Goal: Information Seeking & Learning: Learn about a topic

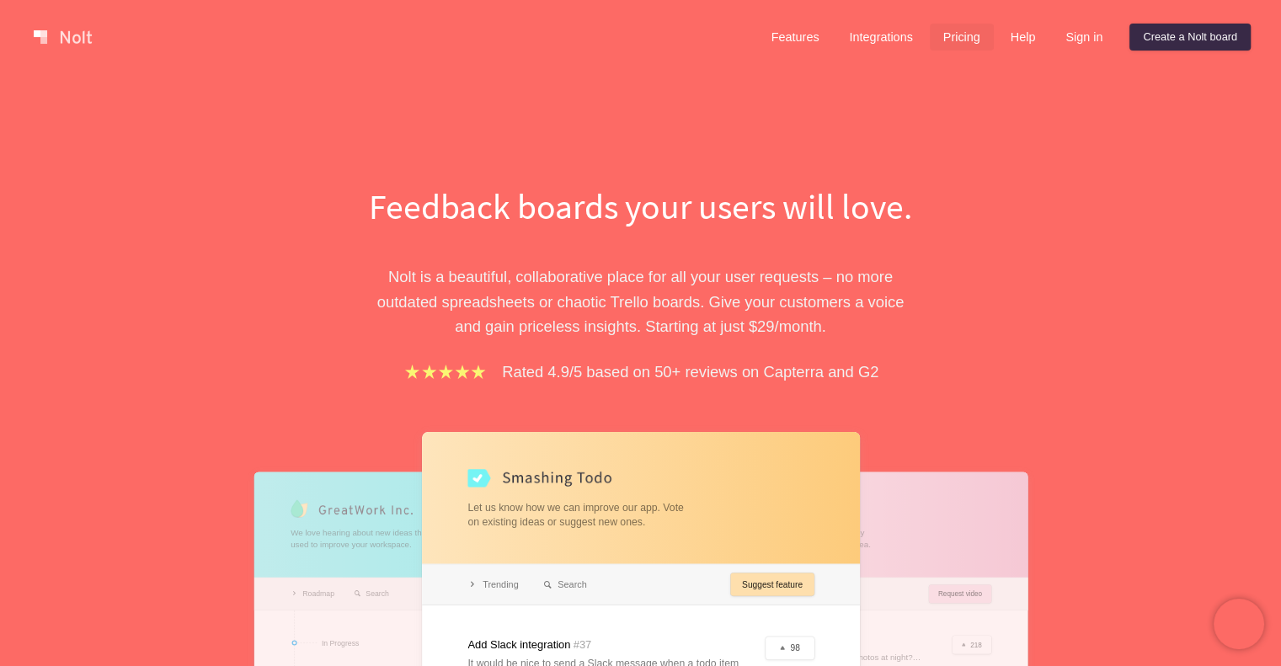
click at [949, 32] on link "Pricing" at bounding box center [962, 37] width 64 height 27
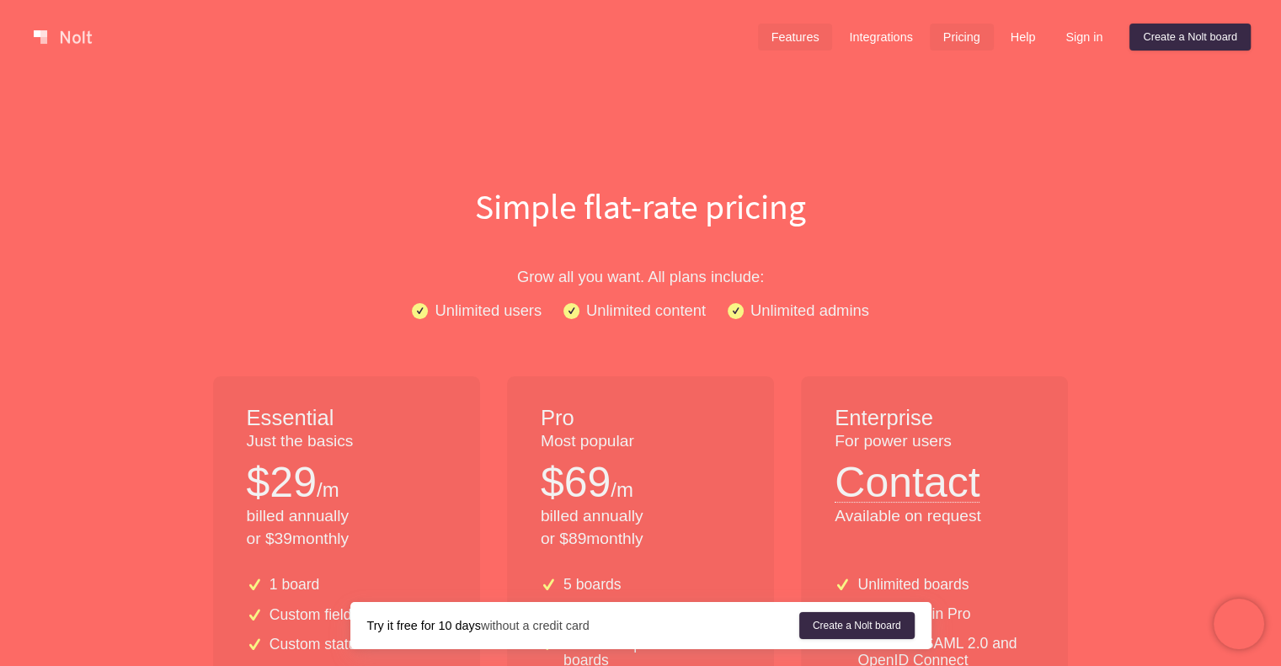
click at [794, 40] on link "Features" at bounding box center [795, 37] width 75 height 27
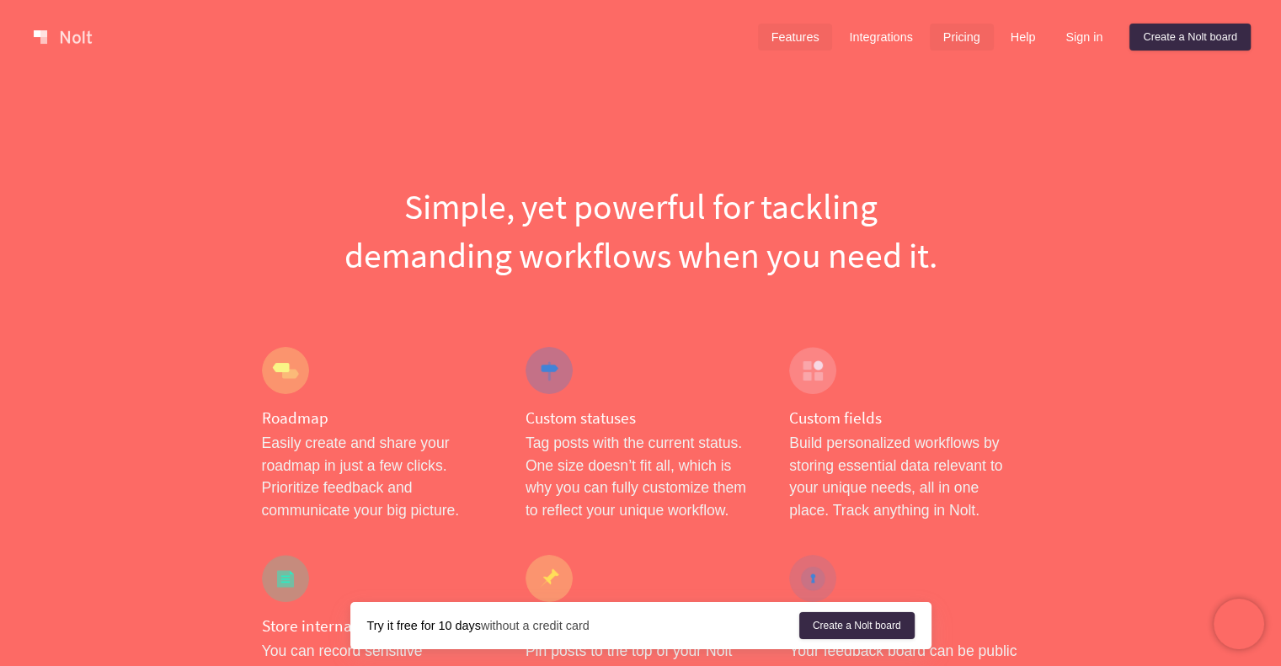
click at [964, 46] on link "Pricing" at bounding box center [962, 37] width 64 height 27
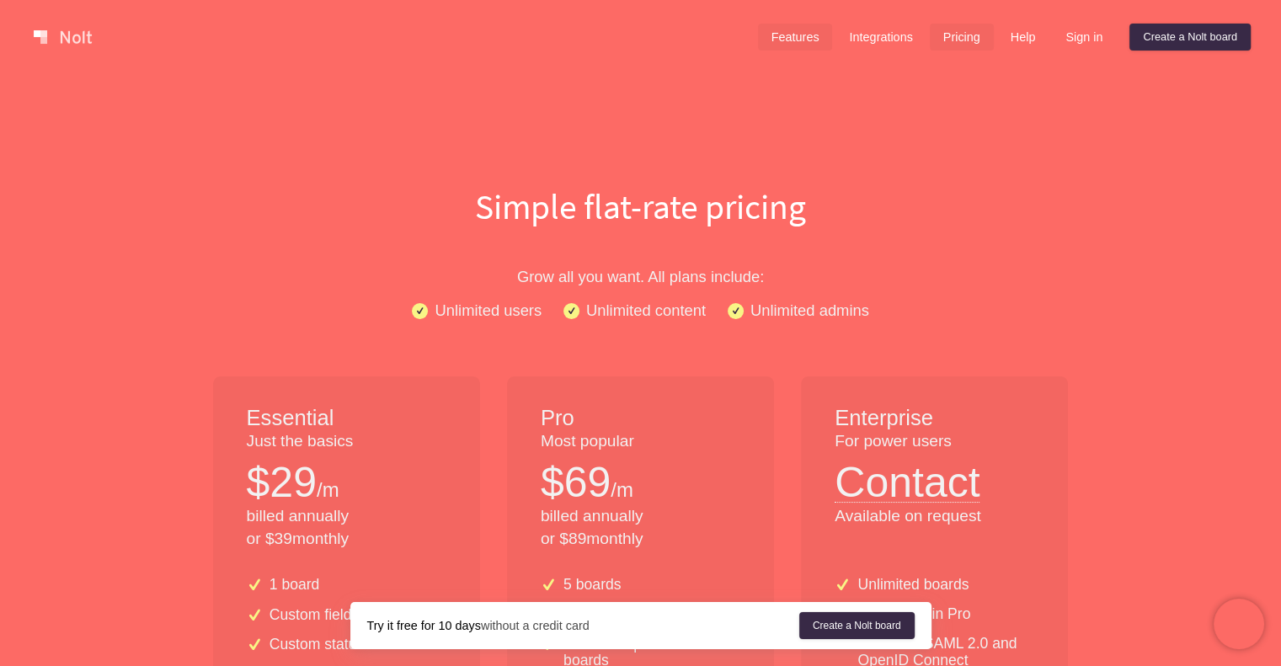
click at [791, 29] on link "Features" at bounding box center [795, 37] width 75 height 27
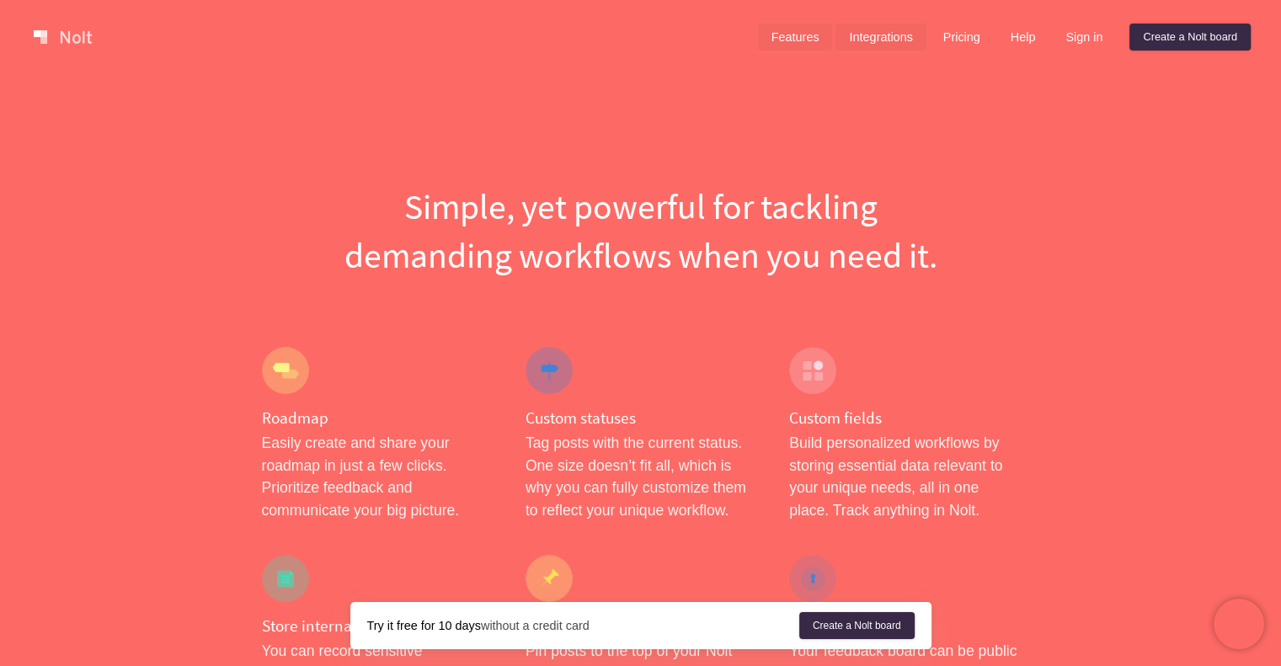
click at [882, 38] on link "Integrations" at bounding box center [880, 37] width 90 height 27
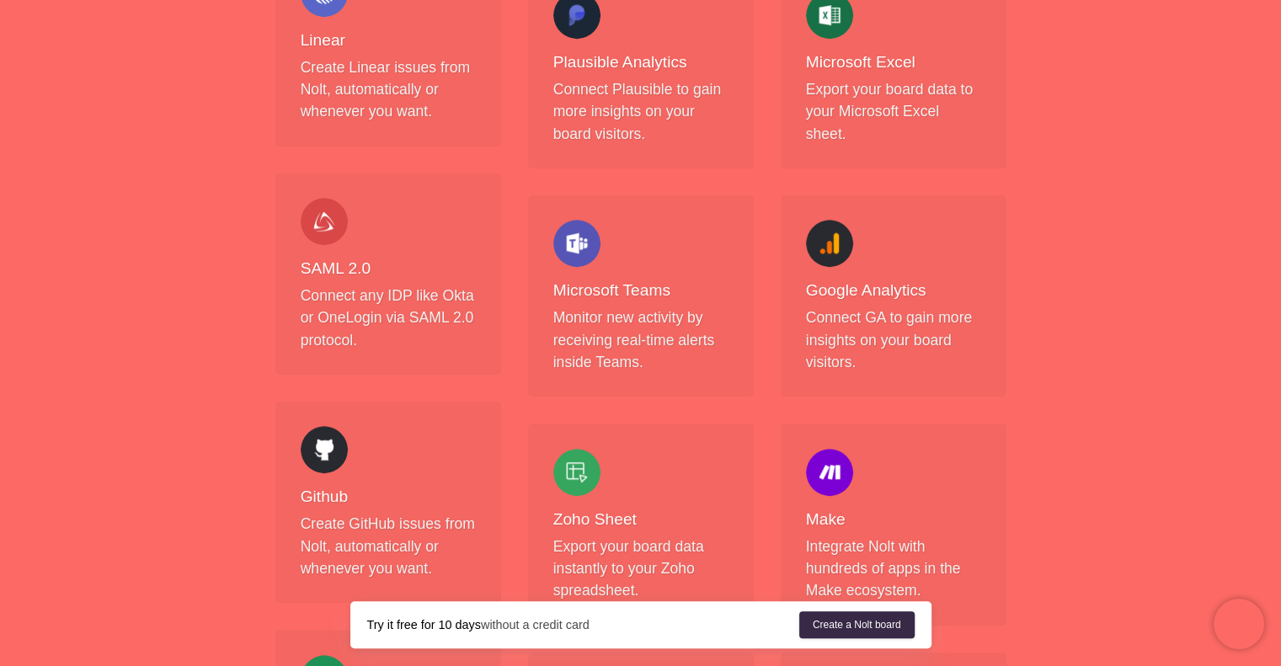
scroll to position [1121, 0]
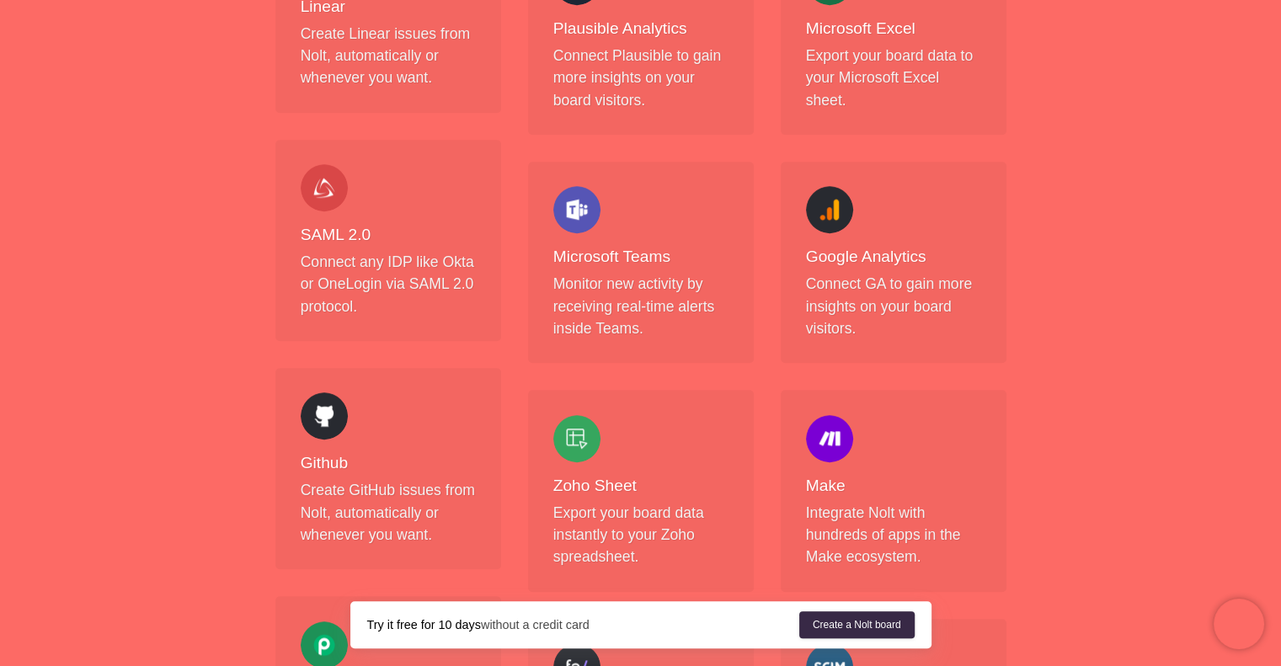
click at [1120, 235] on div "Features Integrations Pricing Help Sign in Create a [PERSON_NAME] board Menu Bo…" at bounding box center [640, 182] width 1281 height 2607
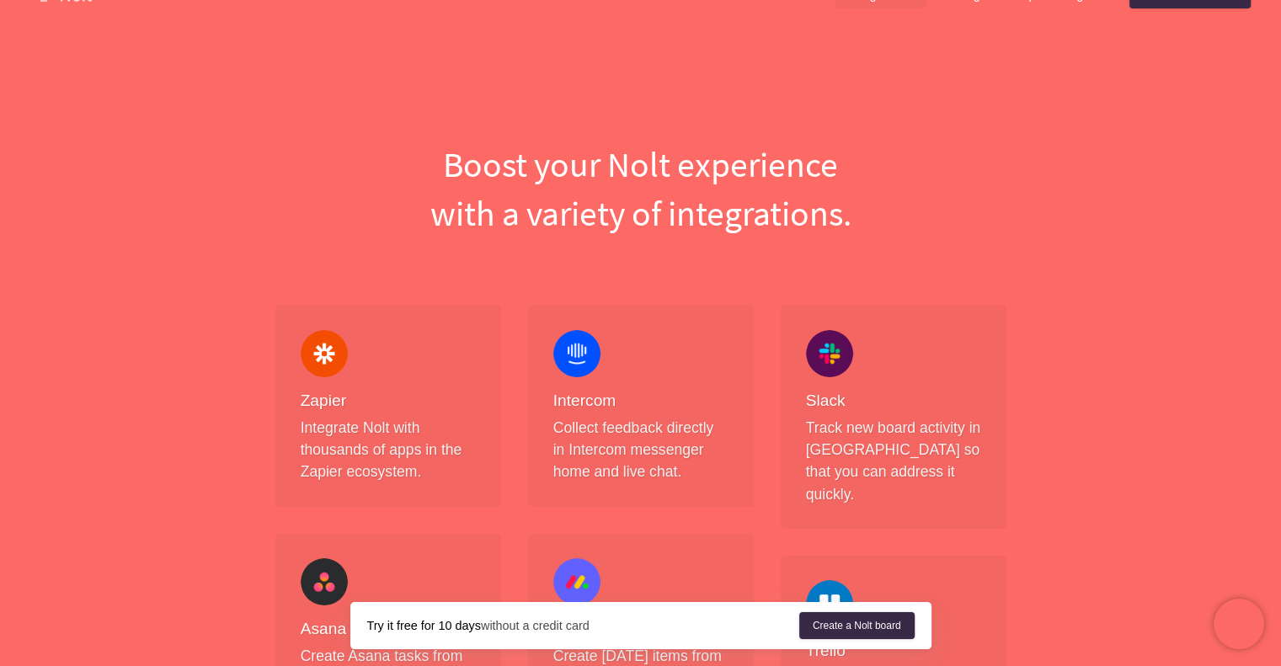
scroll to position [0, 0]
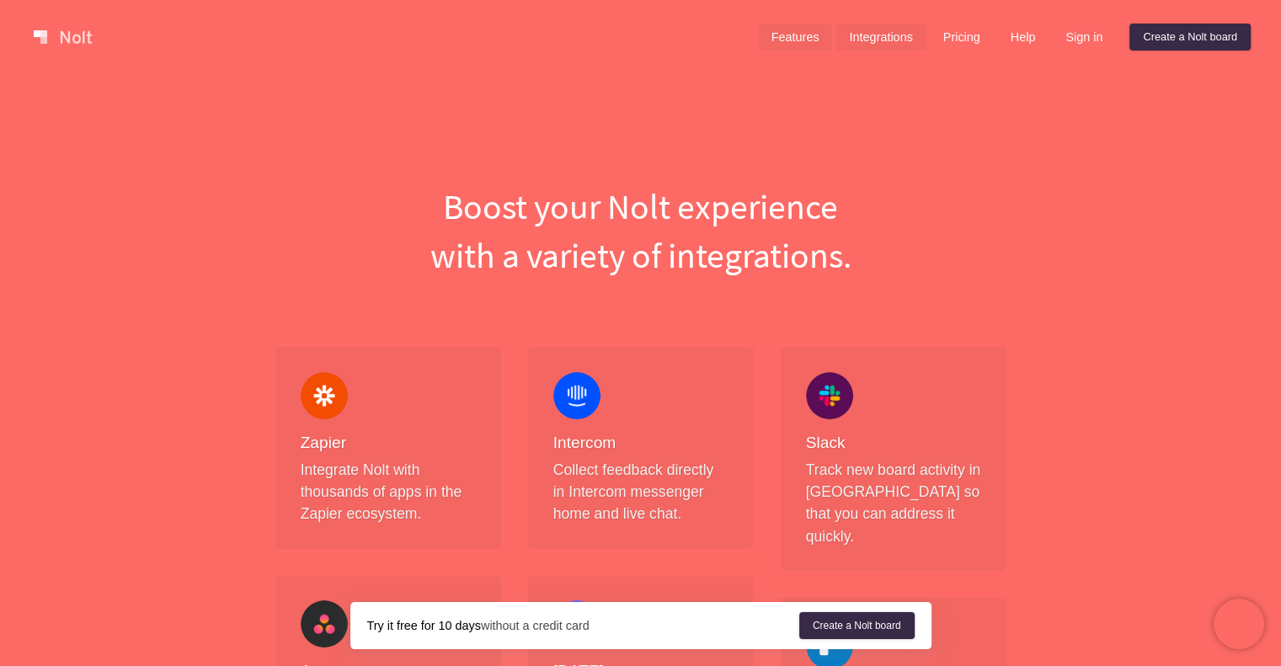
click at [795, 50] on link "Features" at bounding box center [795, 37] width 75 height 27
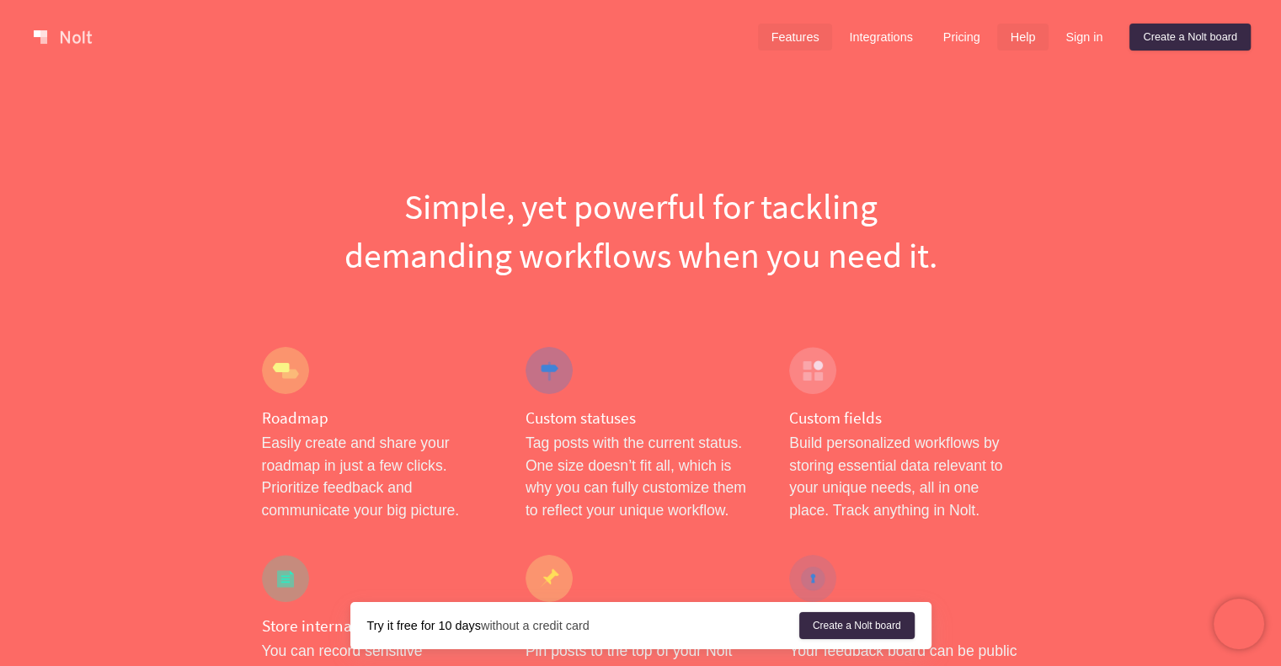
click at [1022, 36] on link "Help" at bounding box center [1023, 37] width 52 height 27
